Goal: Task Accomplishment & Management: Use online tool/utility

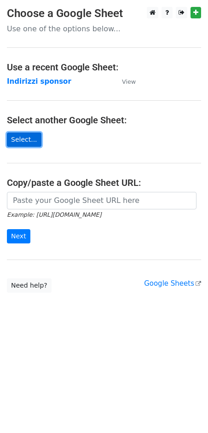
click at [29, 140] on link "Select..." at bounding box center [24, 140] width 35 height 14
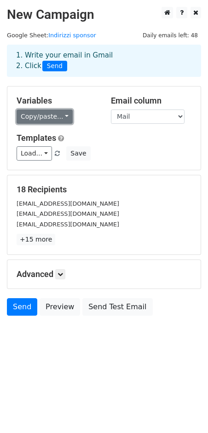
click at [63, 117] on link "Copy/paste..." at bounding box center [45, 117] width 56 height 14
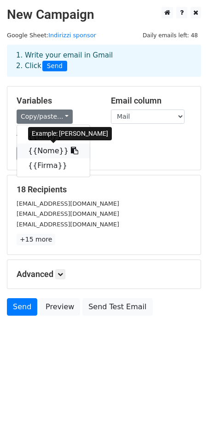
click at [44, 149] on link "{{Nome}}" at bounding box center [53, 151] width 73 height 15
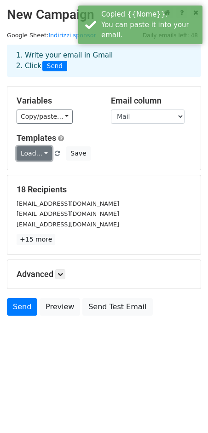
click at [45, 148] on link "Load..." at bounding box center [34, 153] width 35 height 14
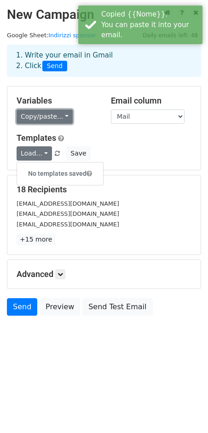
click at [67, 117] on link "Copy/paste..." at bounding box center [45, 117] width 56 height 14
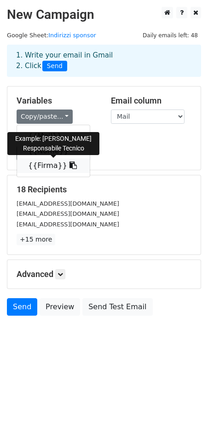
click at [47, 166] on link "{{Firma}}" at bounding box center [53, 165] width 73 height 15
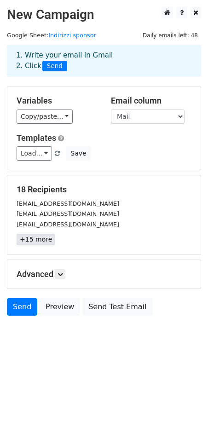
click at [40, 240] on link "+15 more" at bounding box center [36, 240] width 39 height 12
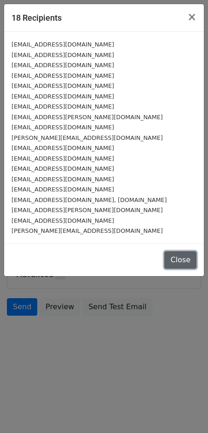
click at [184, 253] on button "Close" at bounding box center [180, 259] width 32 height 17
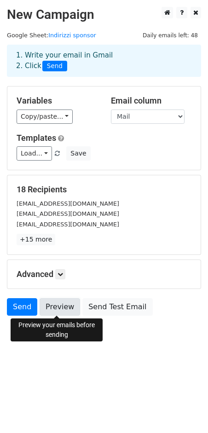
click at [64, 308] on link "Preview" at bounding box center [60, 306] width 41 height 17
click at [62, 307] on link "Preview" at bounding box center [60, 306] width 41 height 17
click at [62, 303] on link "Preview" at bounding box center [60, 306] width 41 height 17
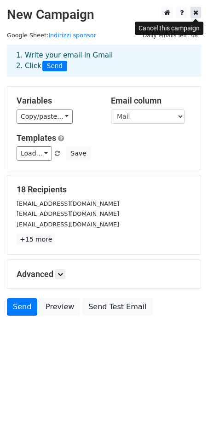
click at [195, 11] on icon at bounding box center [195, 12] width 5 height 6
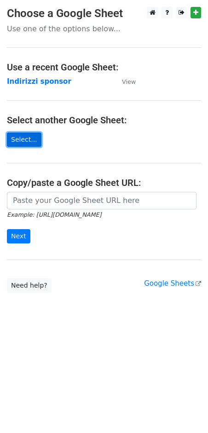
click at [27, 139] on link "Select..." at bounding box center [24, 140] width 35 height 14
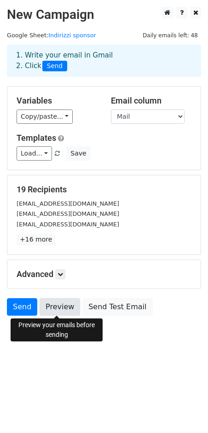
click at [57, 303] on link "Preview" at bounding box center [60, 306] width 41 height 17
click at [61, 306] on link "Preview" at bounding box center [60, 306] width 41 height 17
click at [58, 312] on link "Preview" at bounding box center [60, 306] width 41 height 17
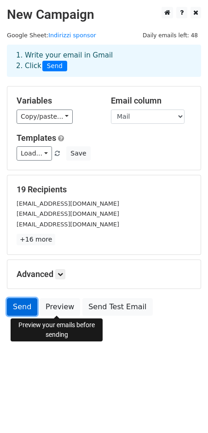
click at [18, 308] on link "Send" at bounding box center [22, 306] width 30 height 17
